Goal: Information Seeking & Learning: Learn about a topic

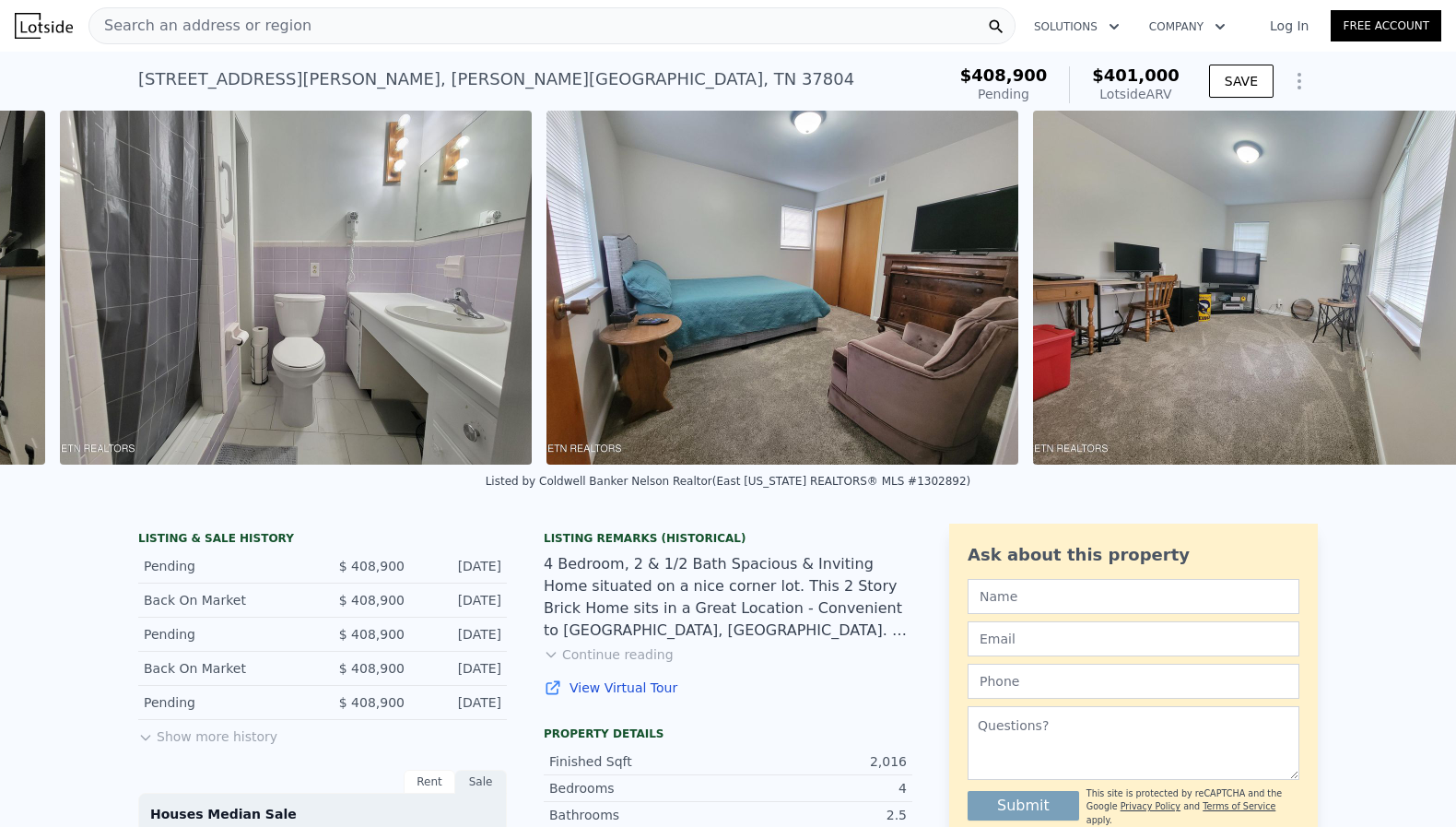
scroll to position [0, 8438]
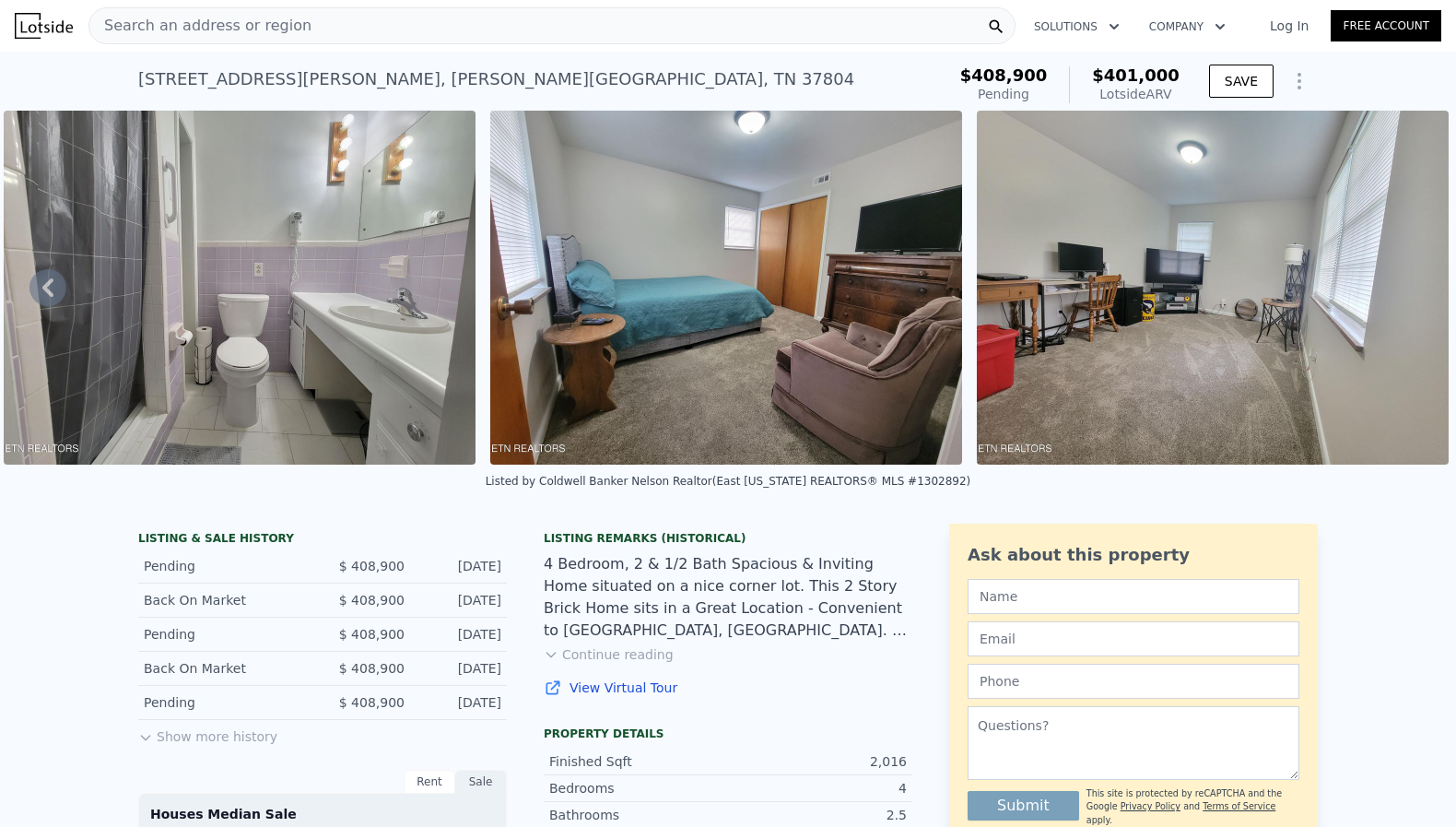
click at [598, 655] on button "Continue reading" at bounding box center [609, 655] width 130 height 19
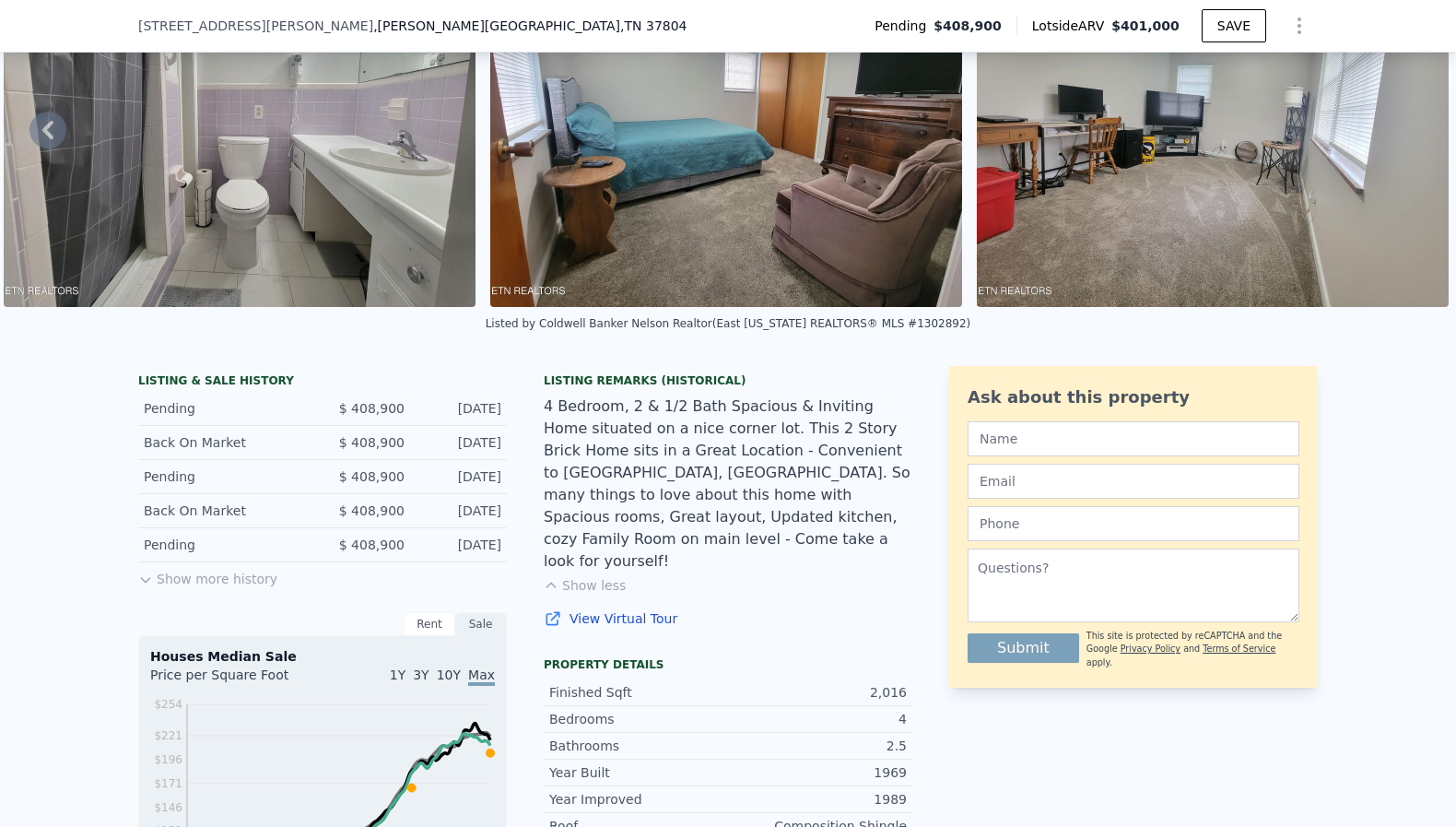
scroll to position [50, 0]
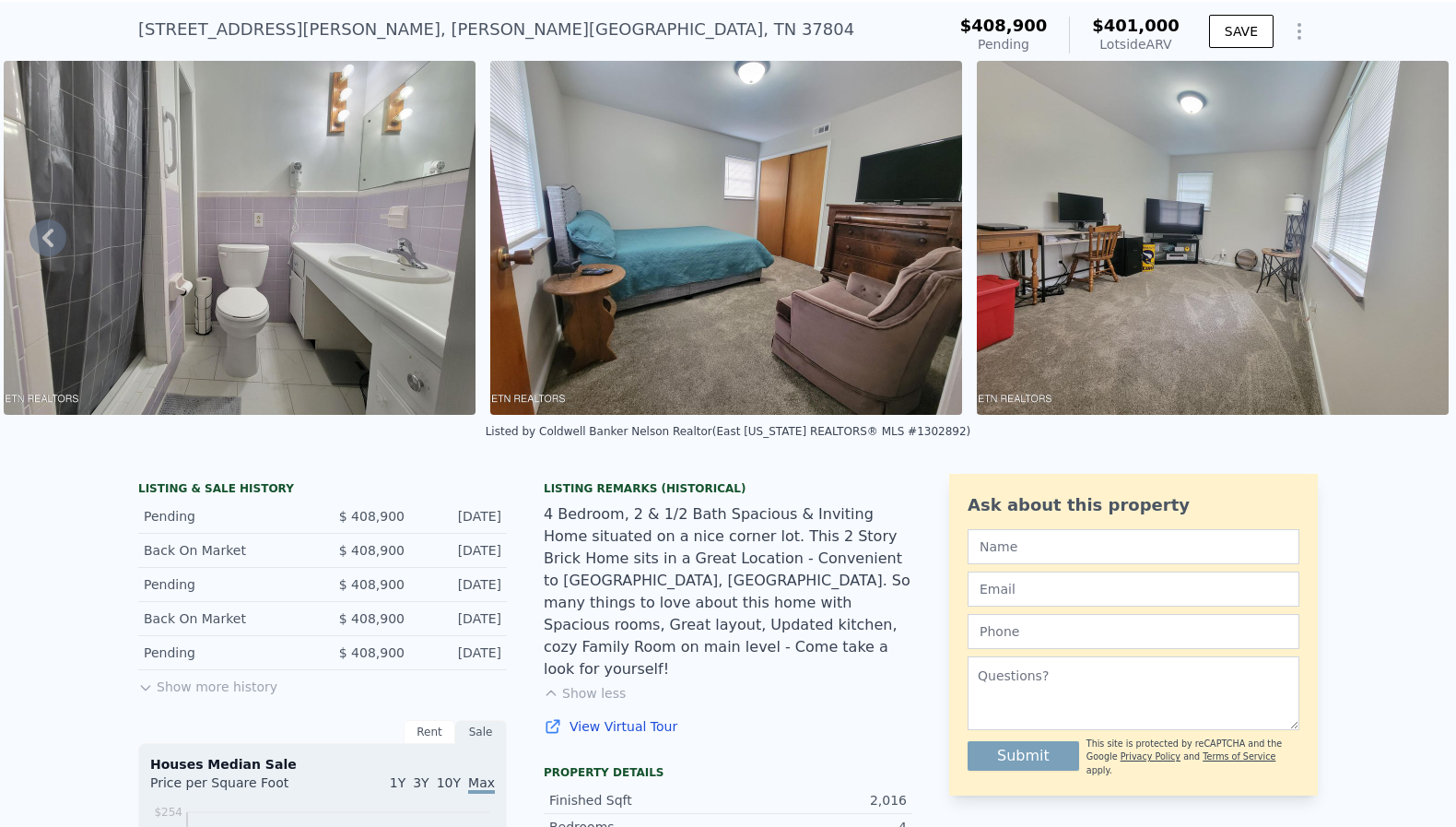
click at [237, 696] on div "LISTING & SALE HISTORY Pending $ 408,900 [DATE] Back On Market $ 408,900 [DATE]…" at bounding box center [323, 590] width 369 height 217
click at [233, 689] on button "Show more history" at bounding box center [208, 683] width 139 height 26
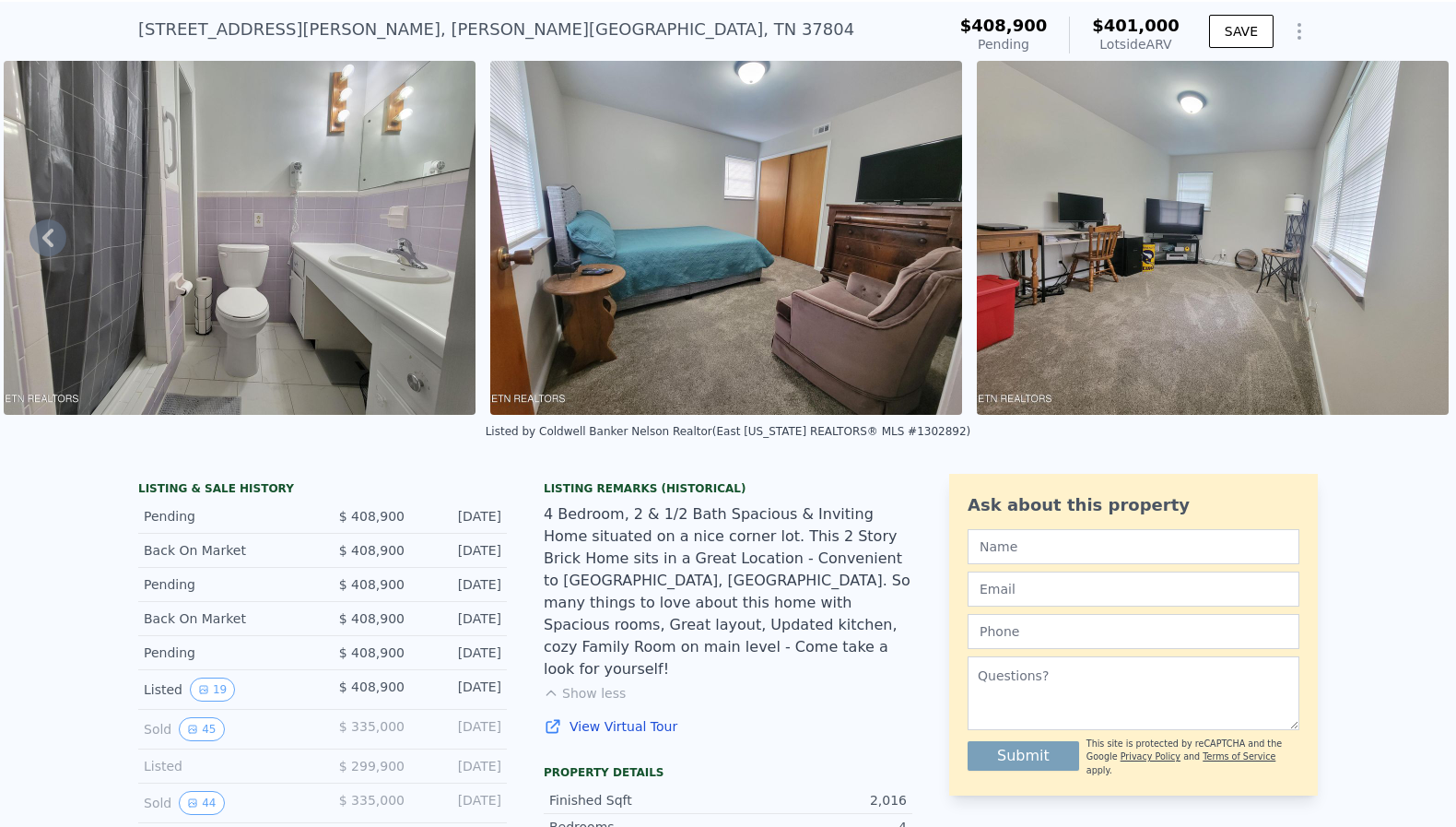
type input "$ 393,000"
type input "-$ 66,032"
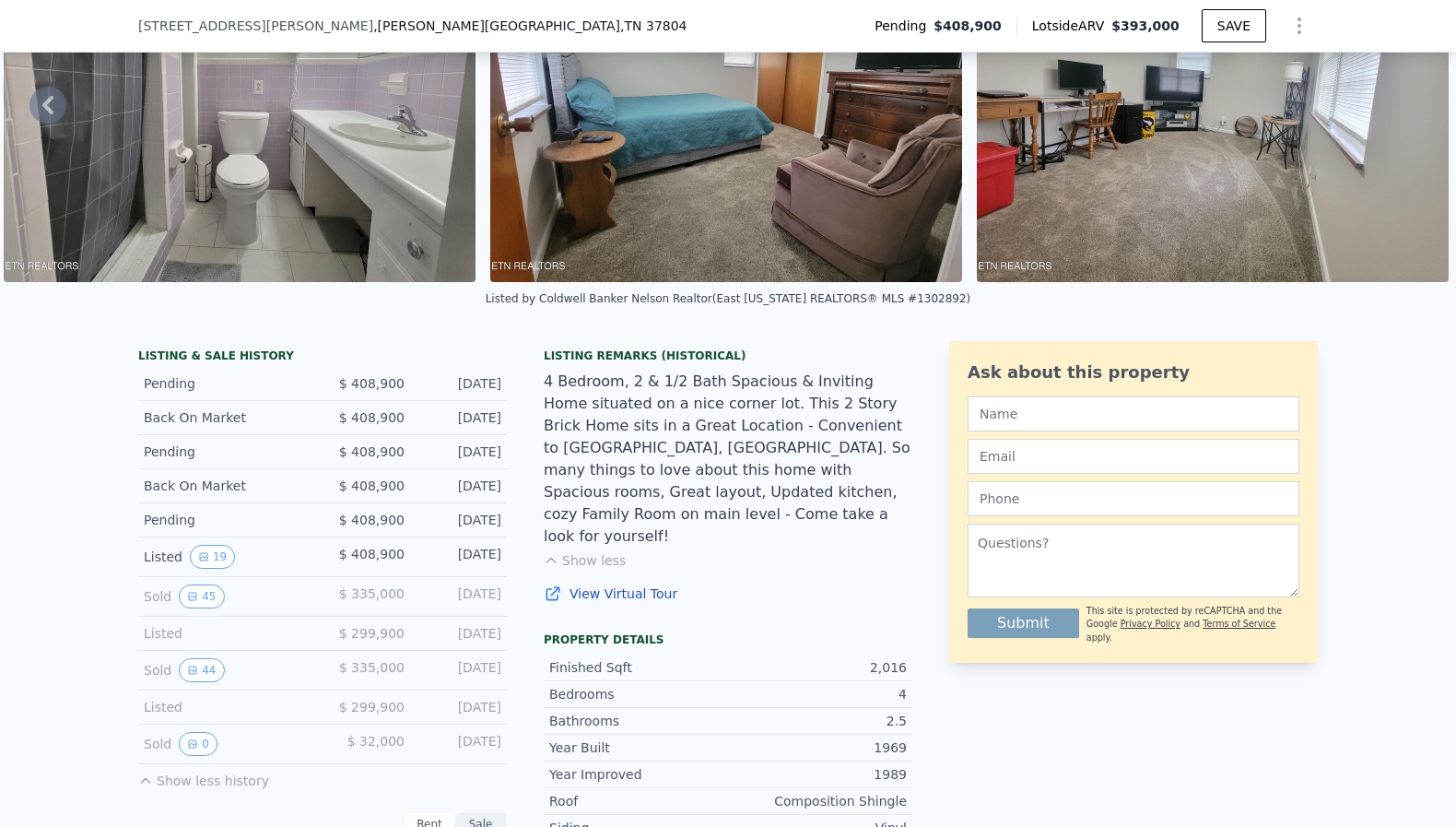
scroll to position [177, 0]
click at [198, 598] on button "45" at bounding box center [201, 595] width 45 height 24
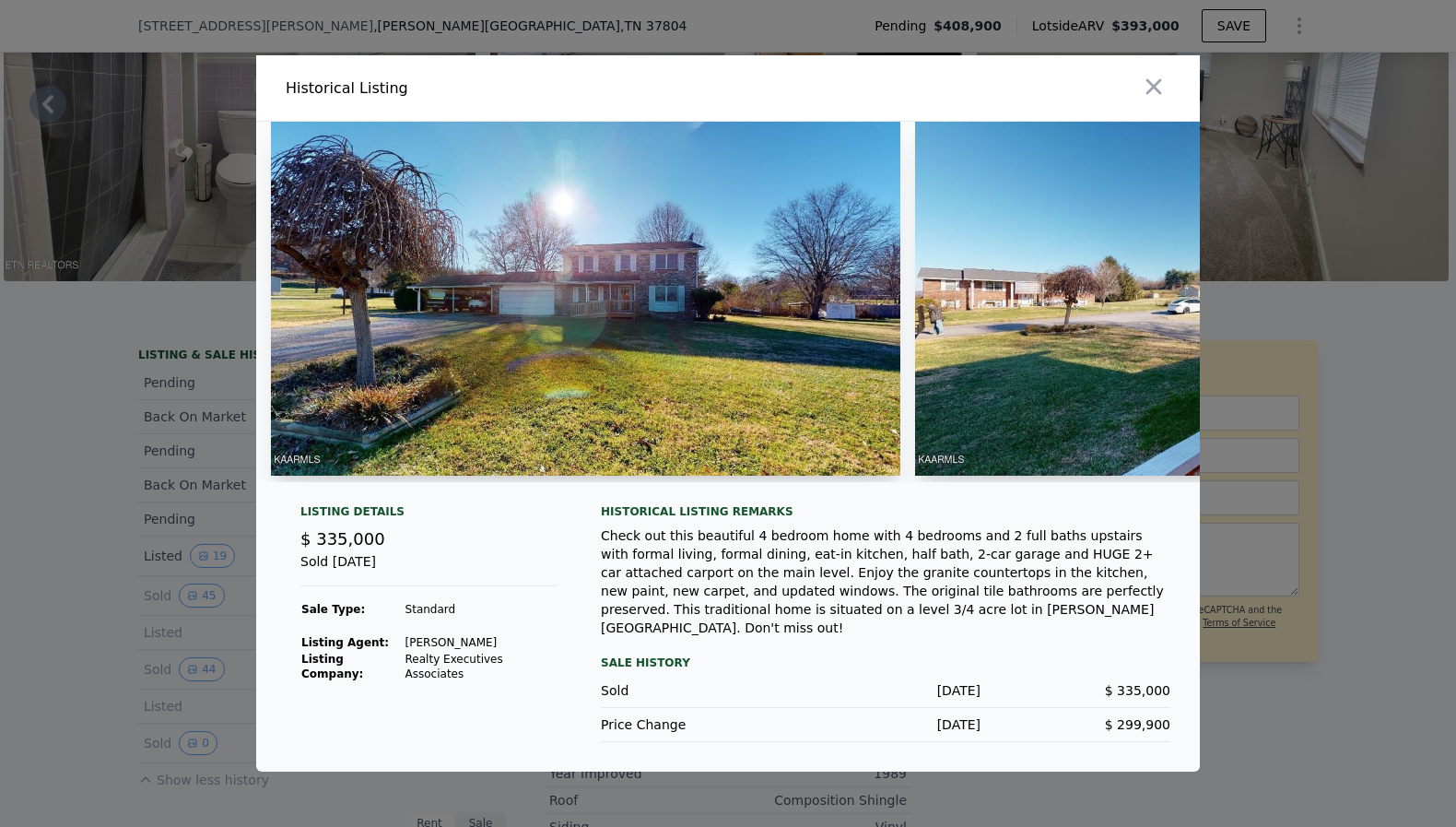
click at [535, 282] on img at bounding box center [585, 299] width 629 height 354
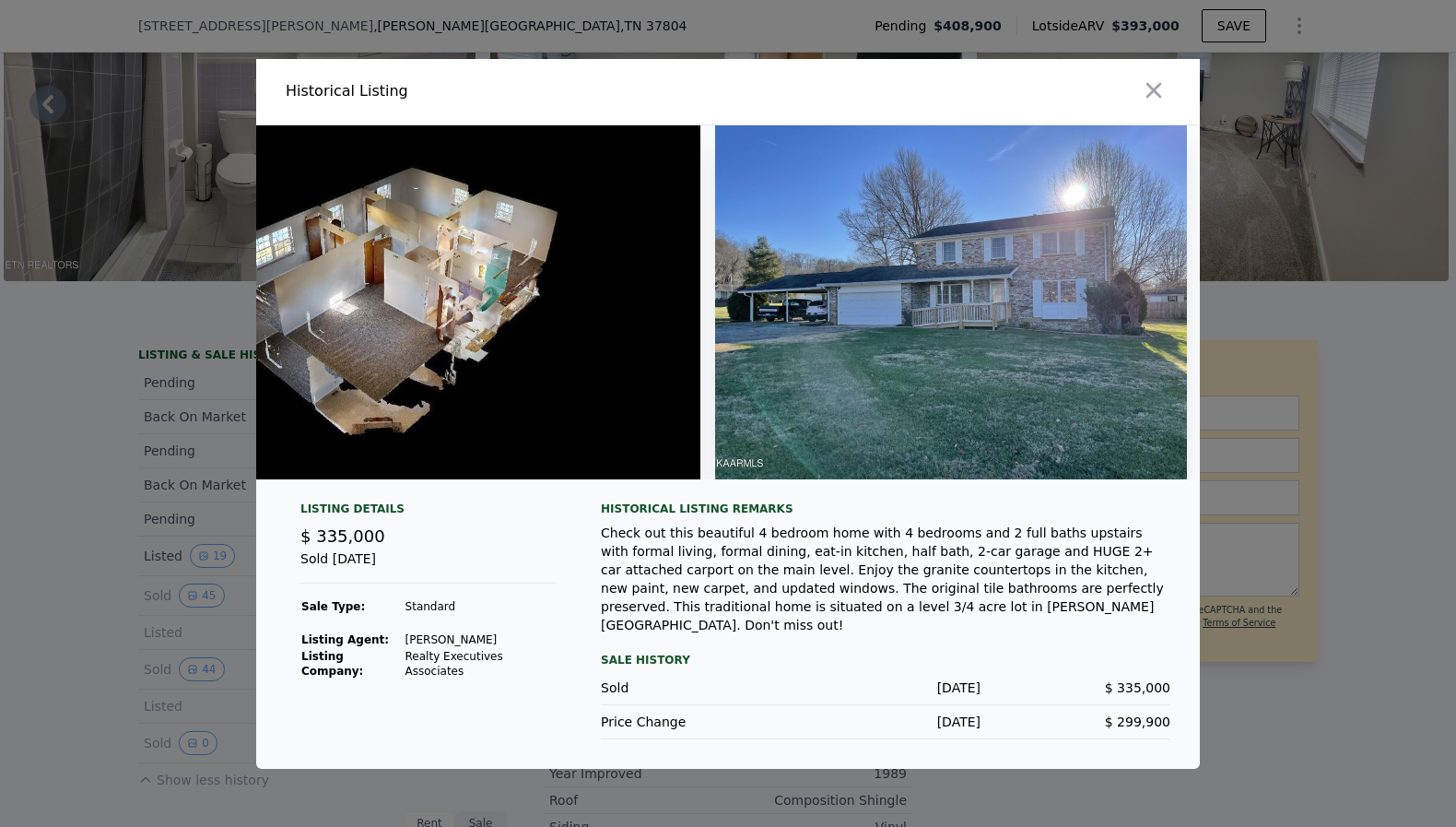
scroll to position [0, 27903]
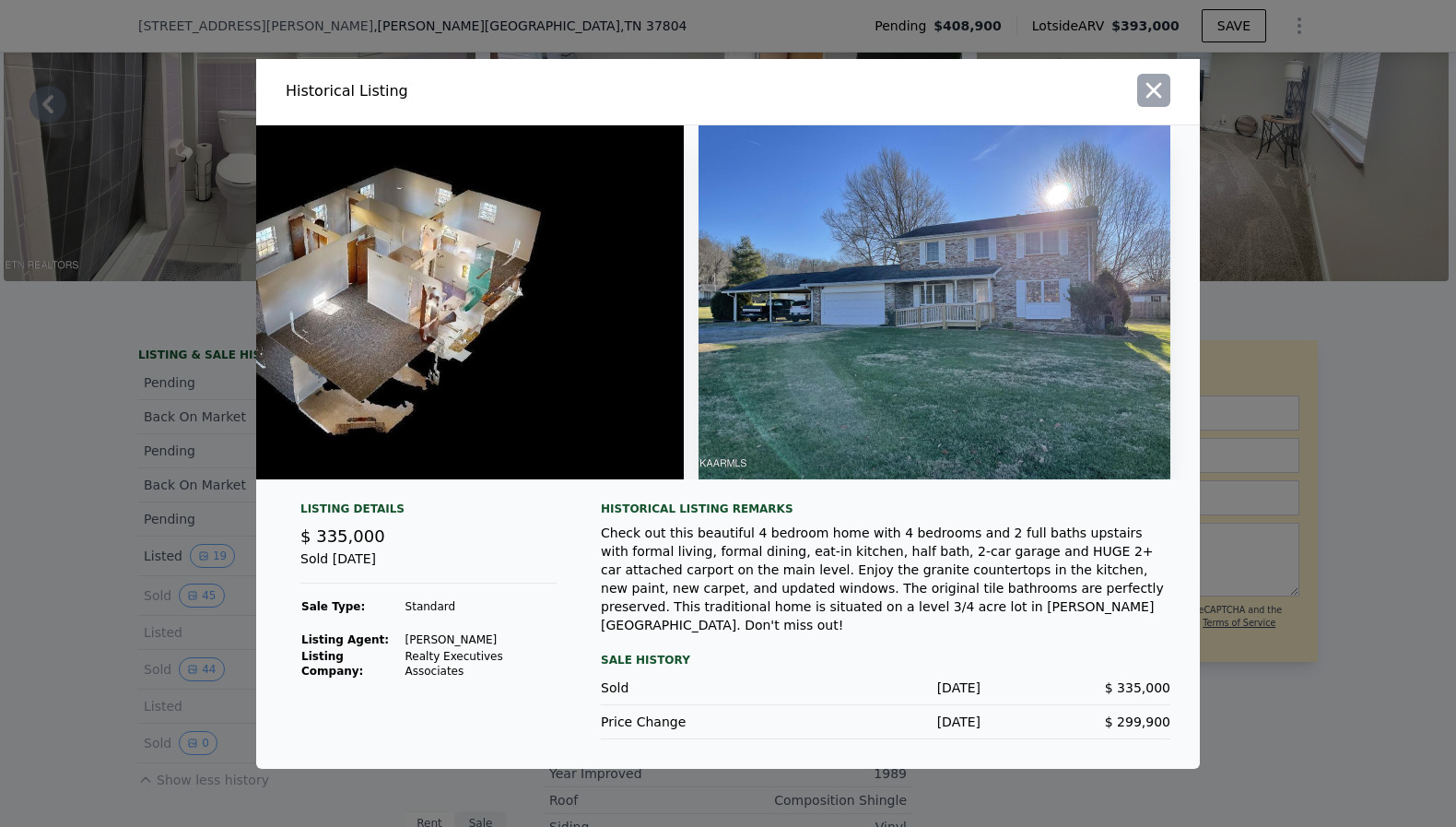
click at [1146, 99] on icon "button" at bounding box center [1154, 91] width 26 height 26
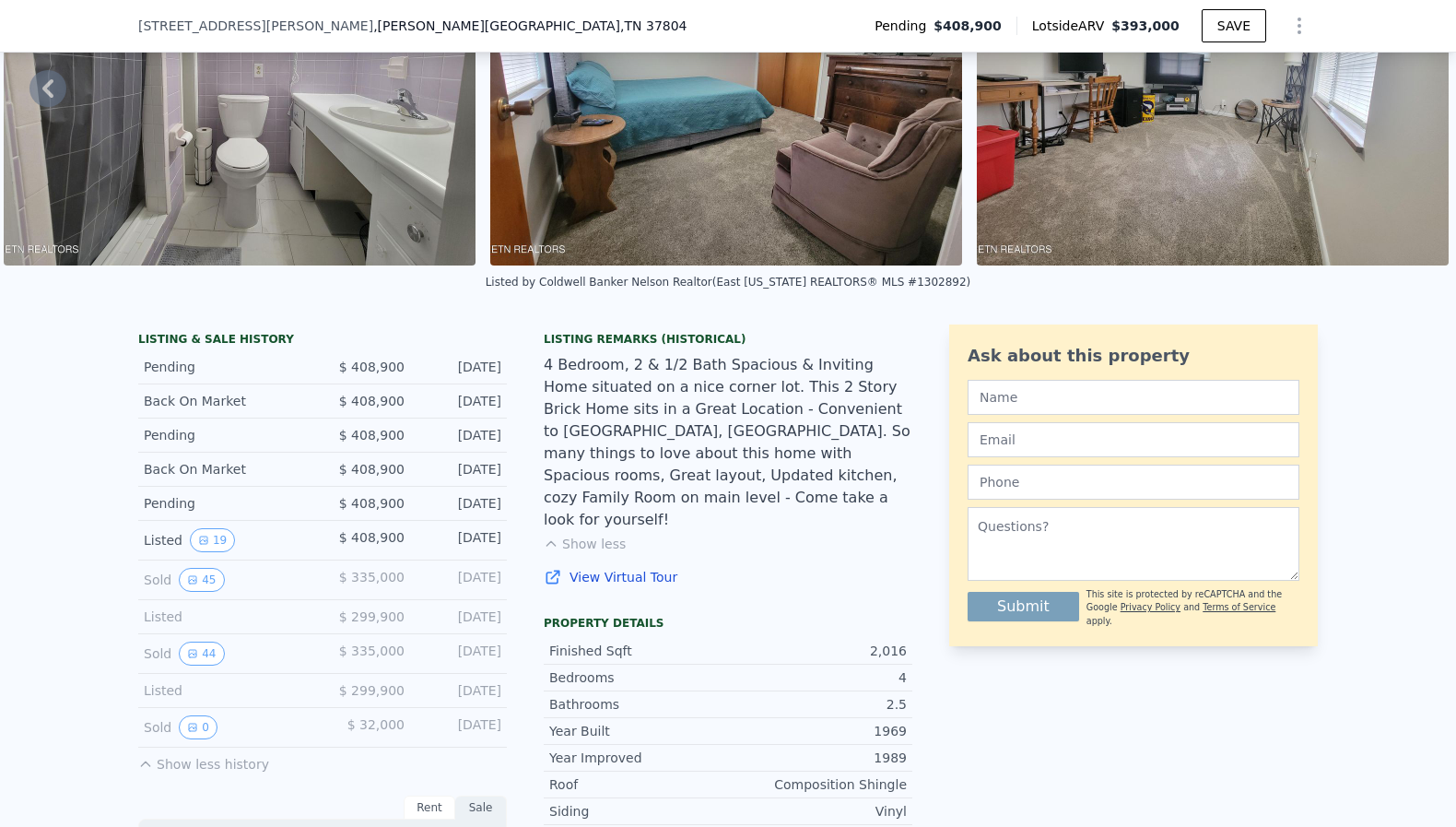
scroll to position [194, 0]
click at [197, 645] on button "44" at bounding box center [201, 653] width 45 height 24
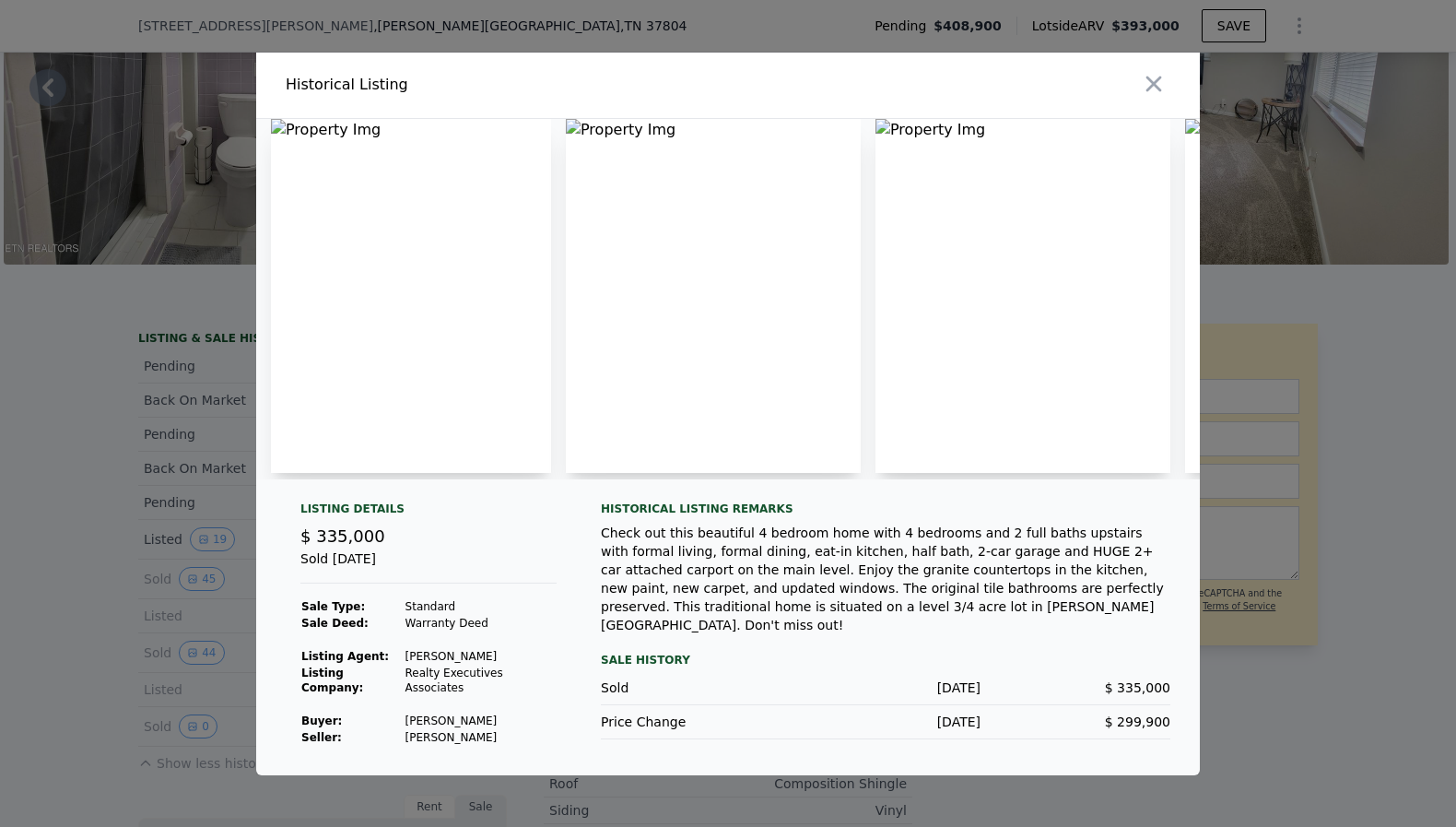
click at [1165, 72] on icon "button" at bounding box center [1154, 84] width 26 height 26
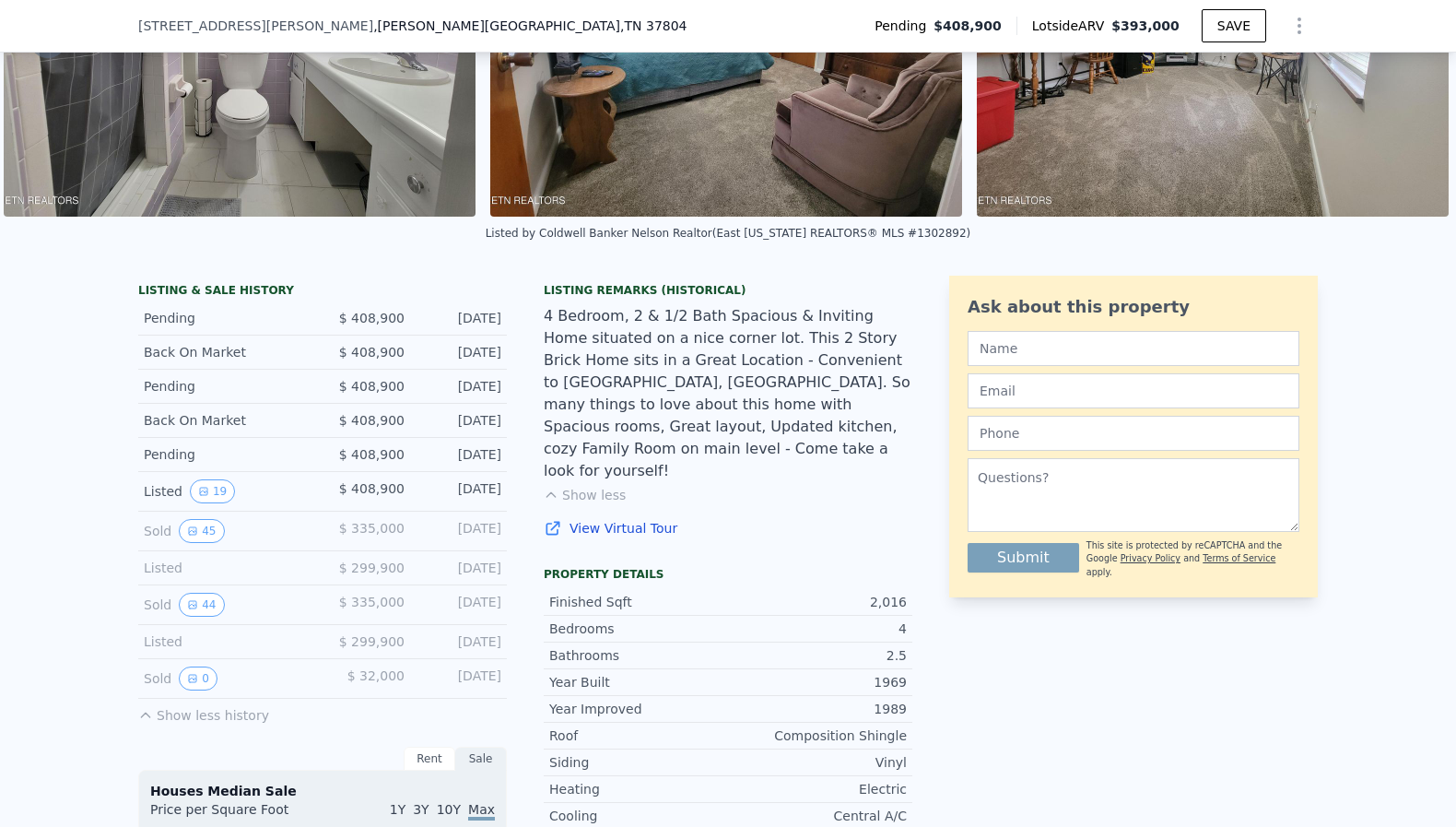
scroll to position [243, 0]
click at [204, 599] on button "44" at bounding box center [201, 604] width 45 height 24
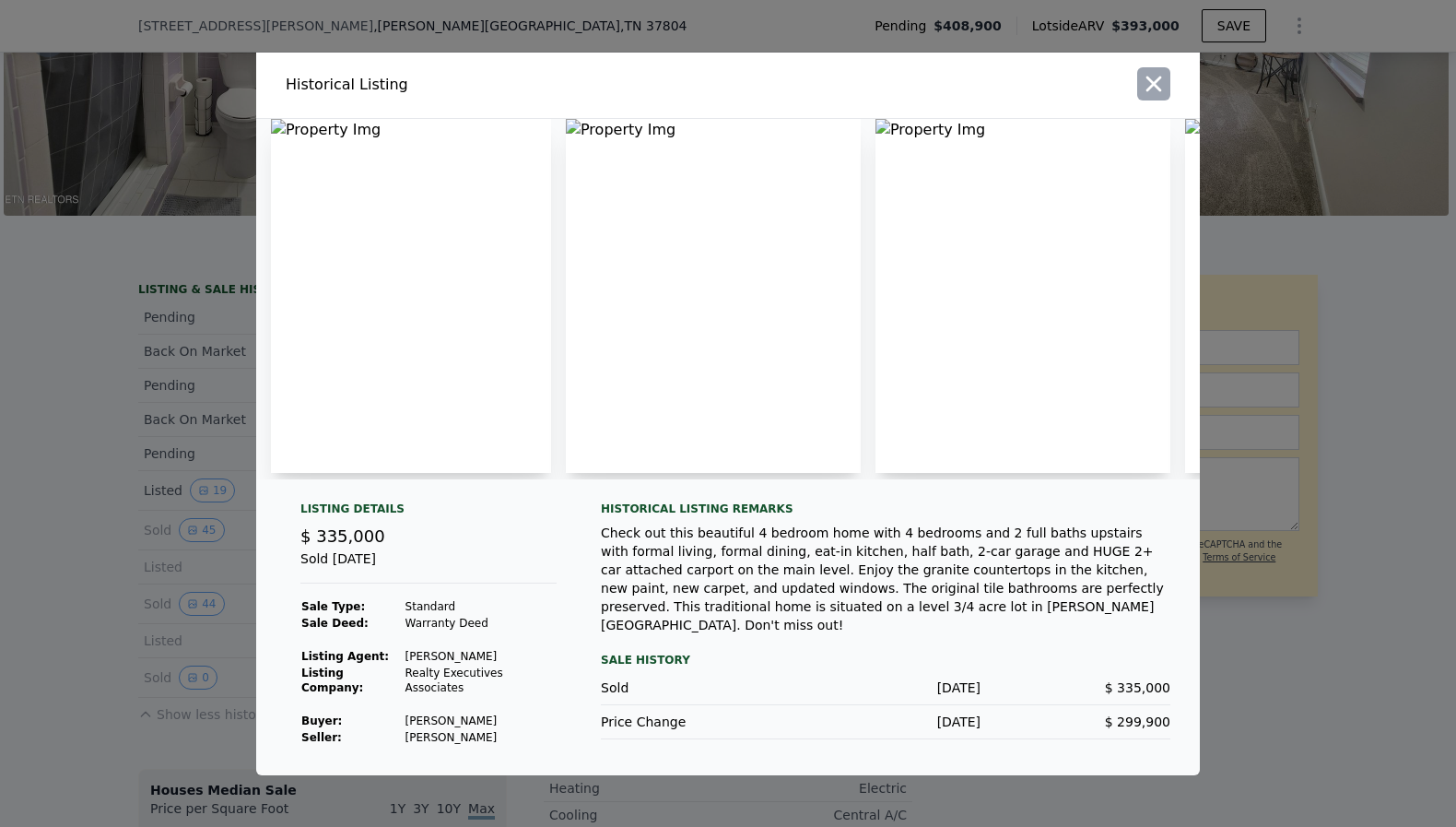
click at [1159, 87] on icon "button" at bounding box center [1154, 84] width 26 height 26
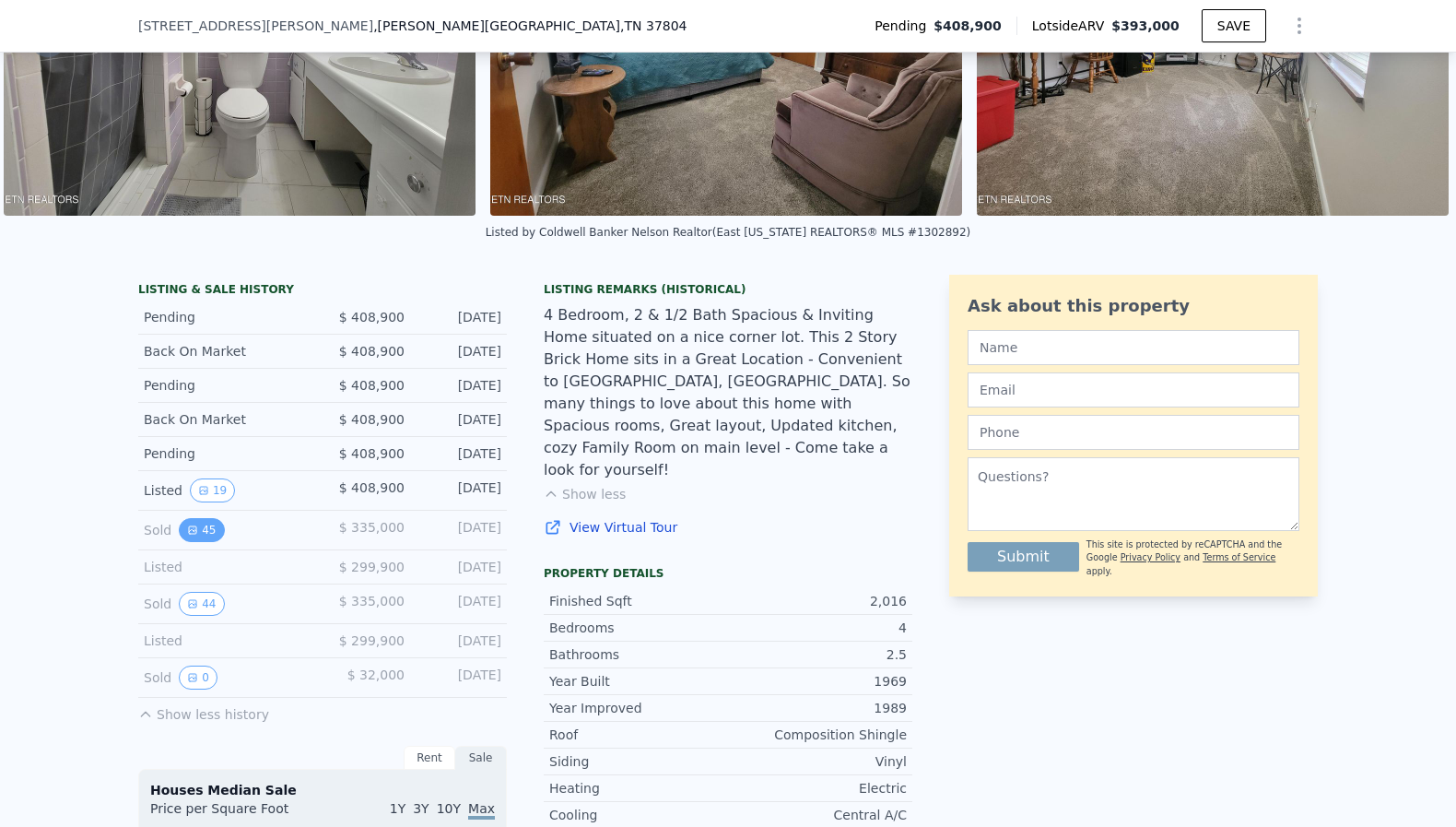
click at [200, 528] on button "45" at bounding box center [201, 530] width 45 height 24
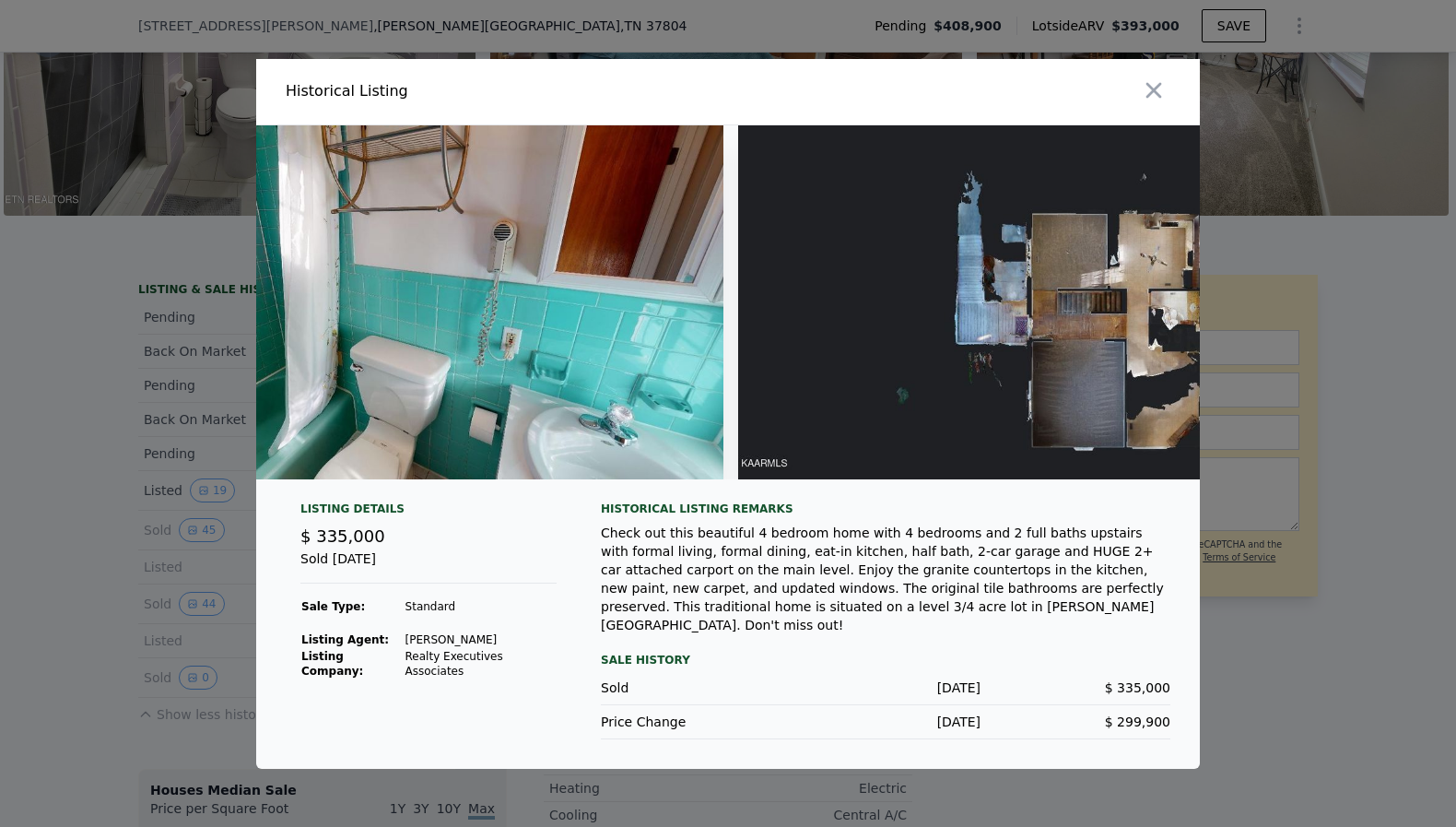
scroll to position [0, 26286]
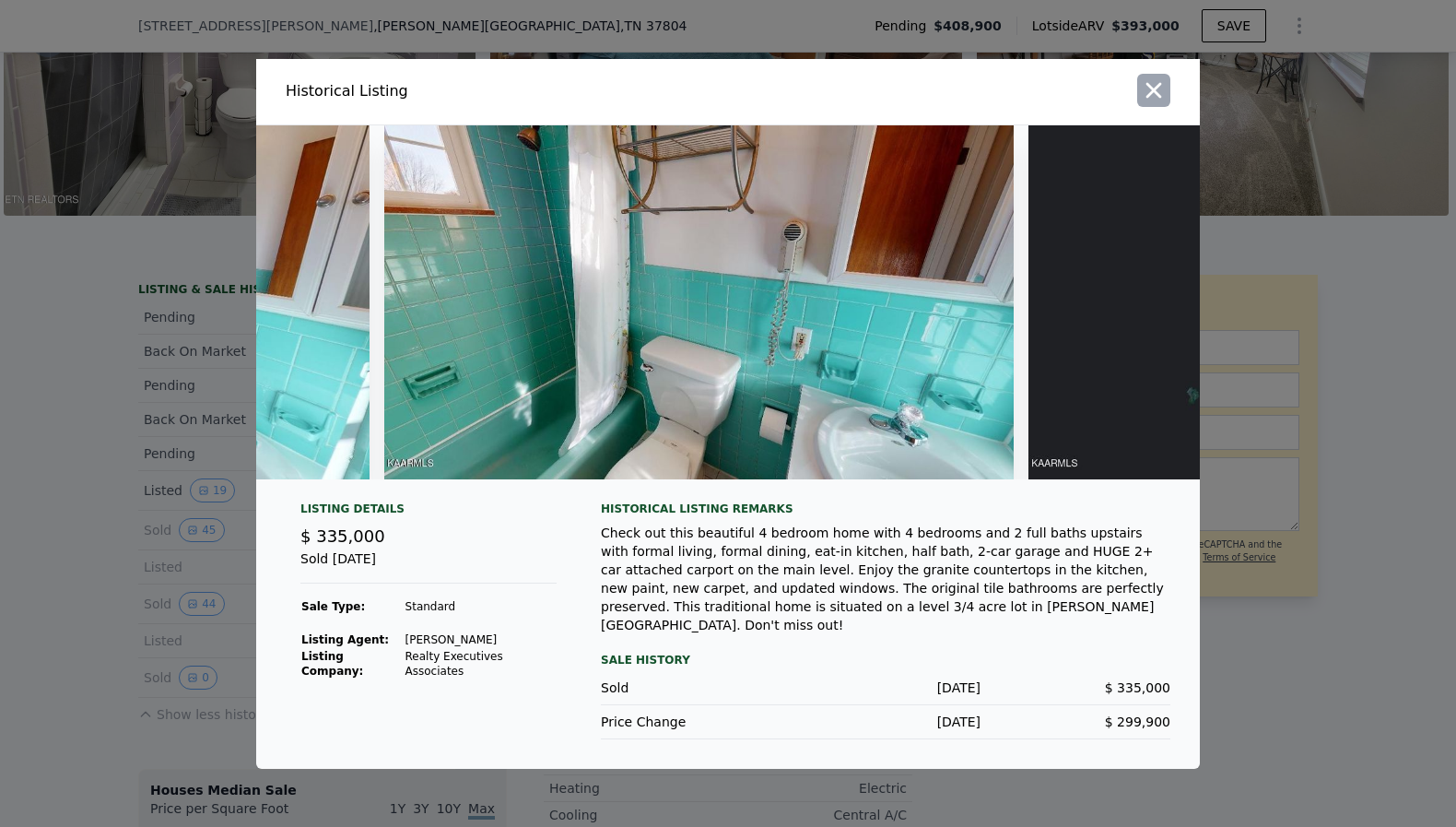
click at [1146, 101] on icon "button" at bounding box center [1154, 91] width 26 height 26
